Goal: Find specific page/section: Find specific page/section

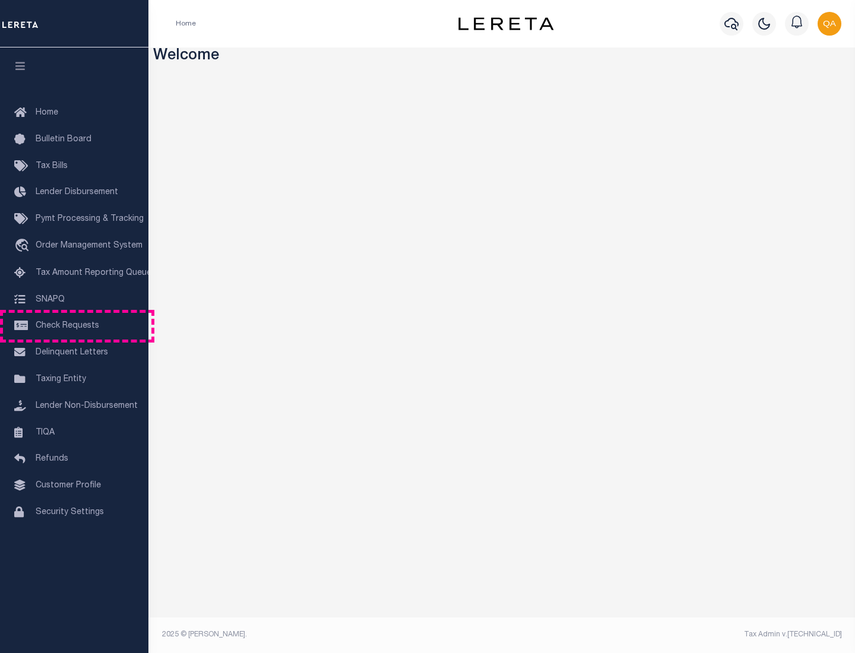
click at [74, 326] on span "Check Requests" at bounding box center [68, 326] width 64 height 8
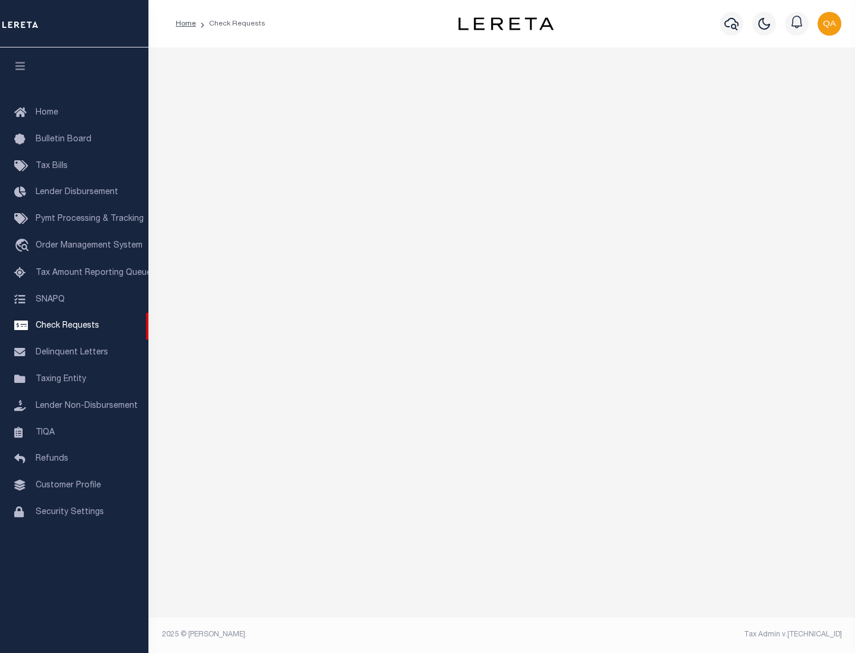
select select "50"
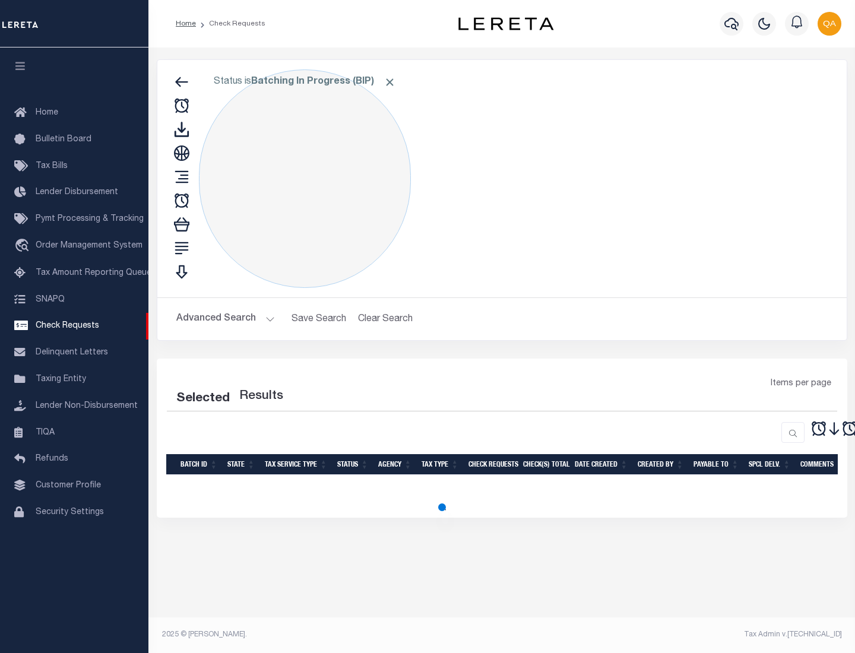
select select "50"
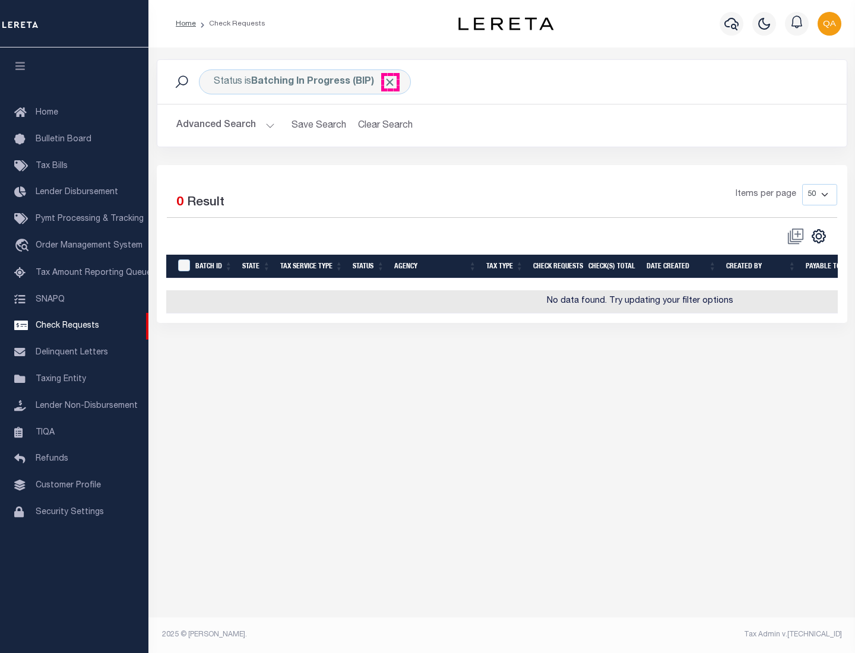
click at [390, 82] on span "Click to Remove" at bounding box center [390, 82] width 12 height 12
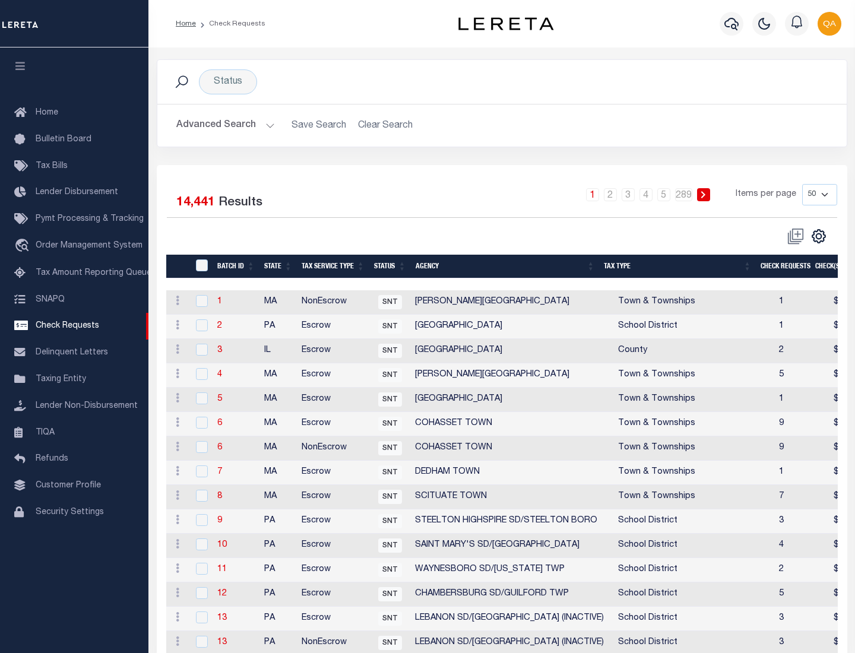
scroll to position [572, 0]
